Goal: Task Accomplishment & Management: Complete application form

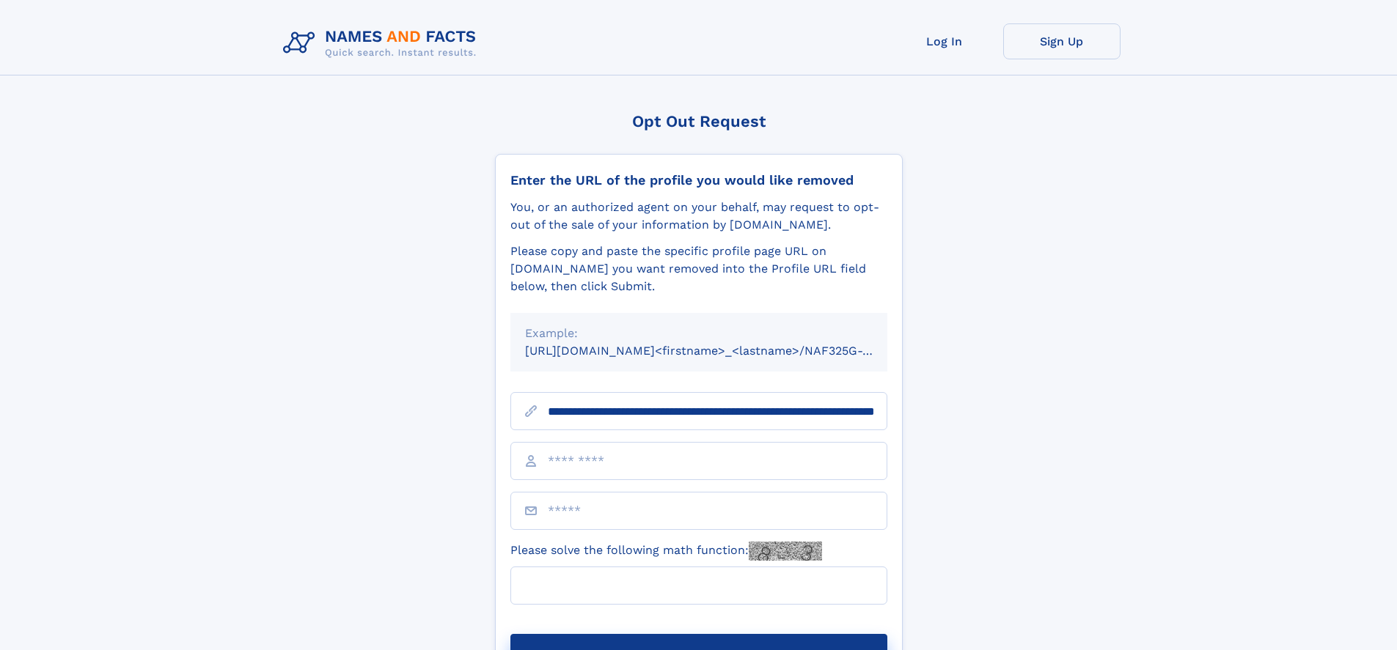
scroll to position [0, 151]
type input "**********"
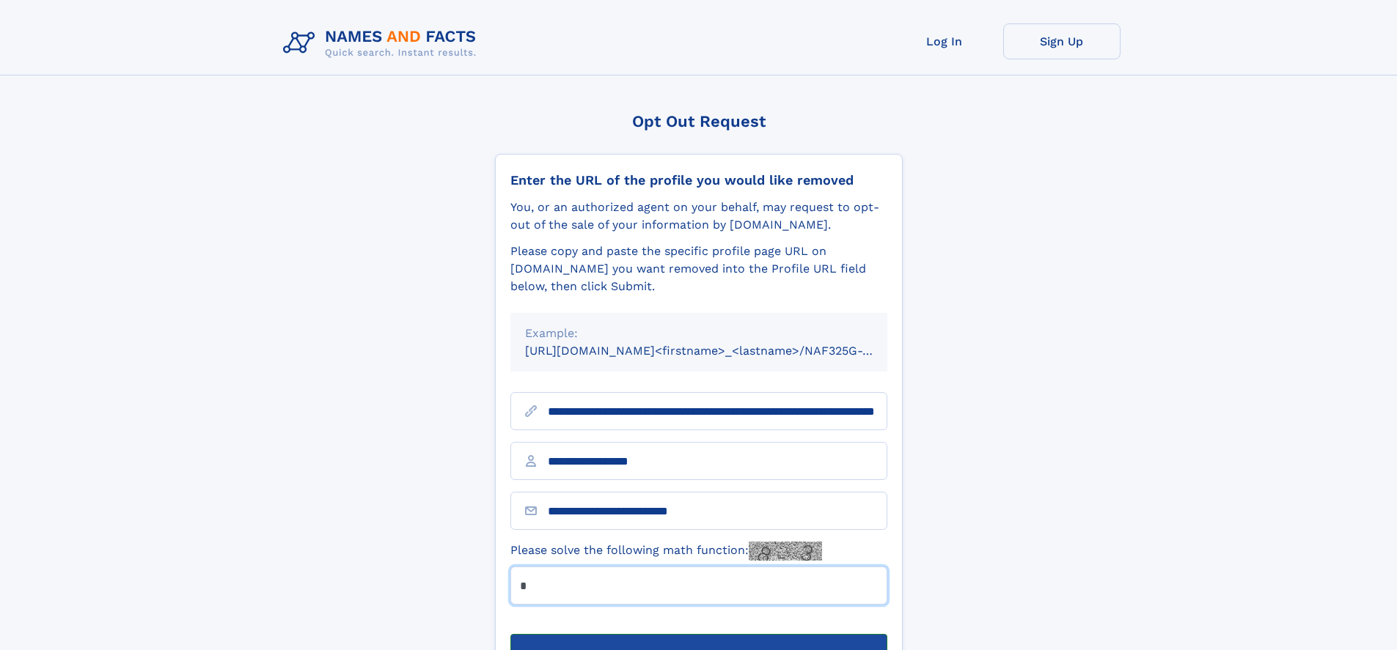
type input "*"
click at [698, 634] on button "Submit Opt Out Request" at bounding box center [698, 657] width 377 height 47
